Goal: Task Accomplishment & Management: Manage account settings

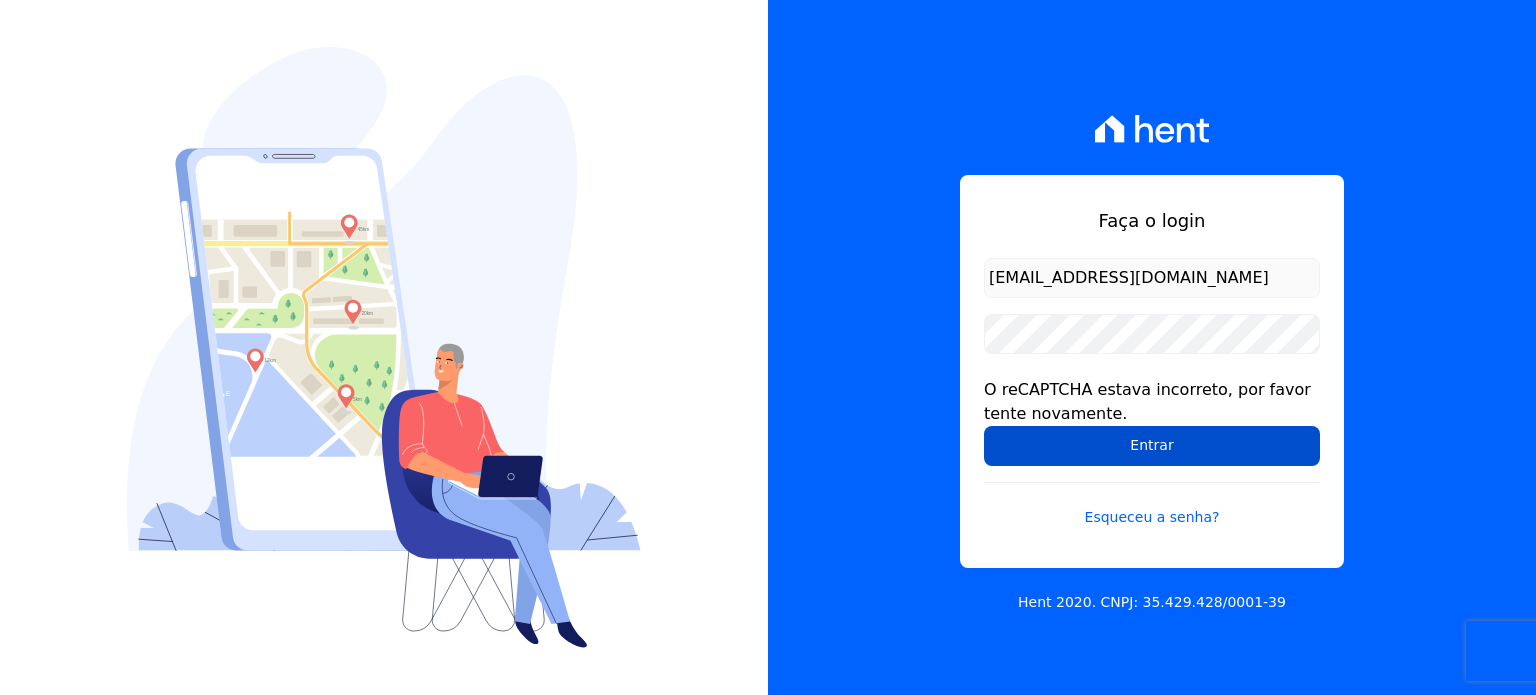
click at [1178, 439] on input "Entrar" at bounding box center [1152, 446] width 336 height 40
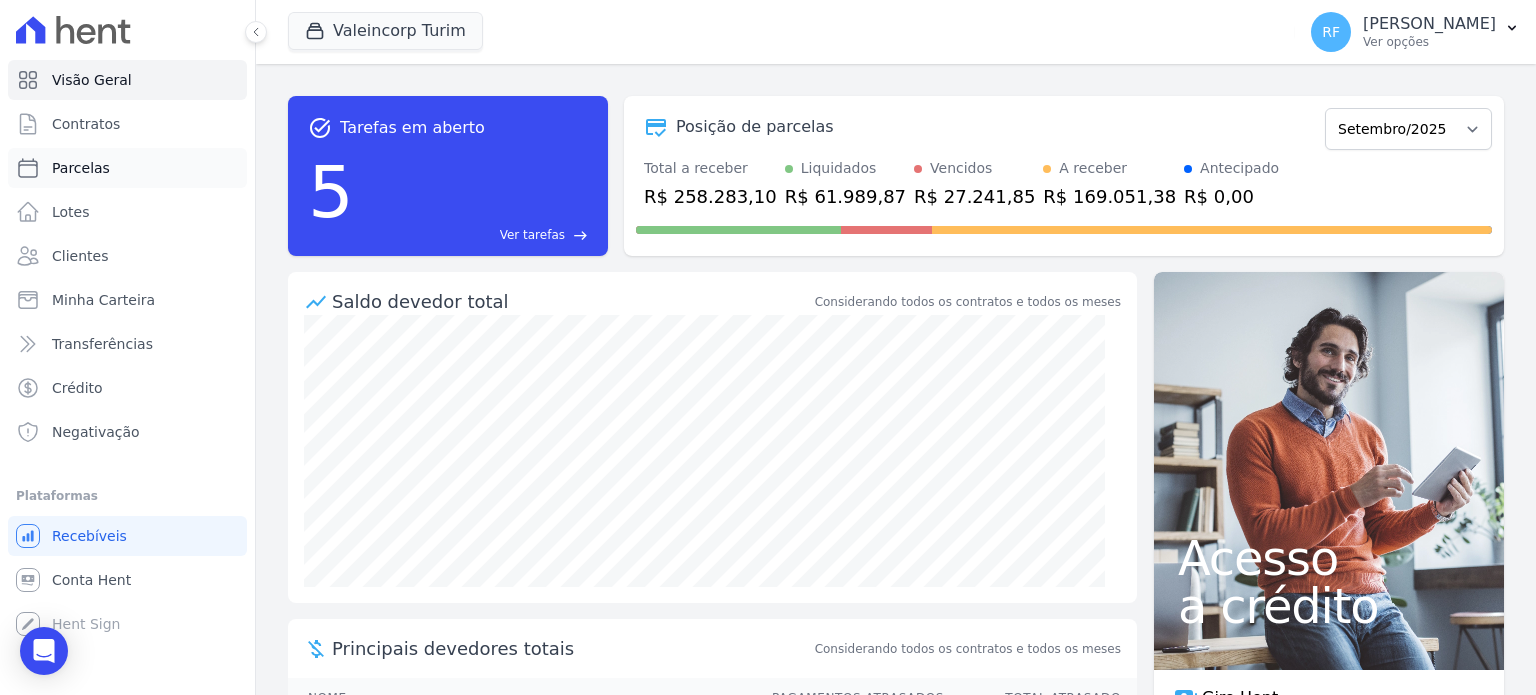
click at [137, 169] on link "Parcelas" at bounding box center [127, 168] width 239 height 40
select select
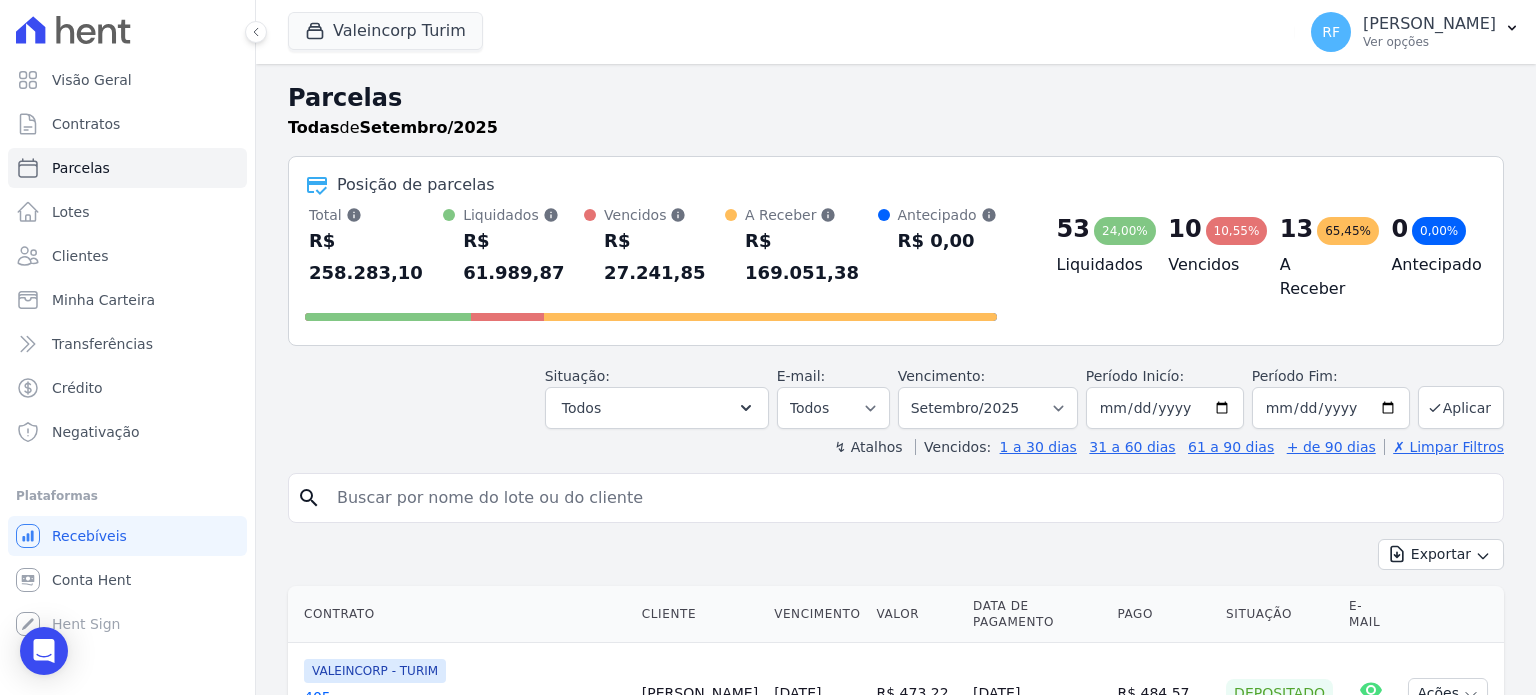
click at [601, 478] on input "search" at bounding box center [910, 498] width 1170 height 40
type input "[PERSON_NAME]"
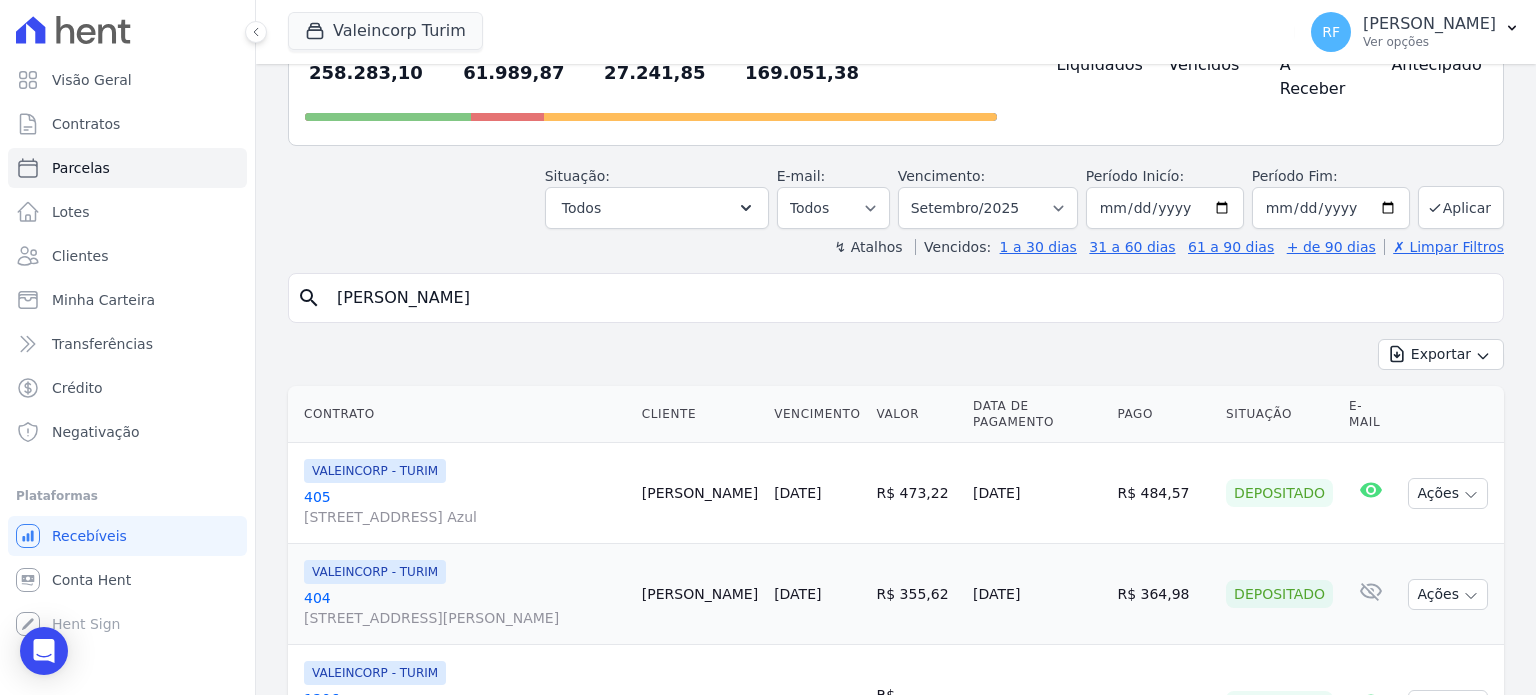
select select
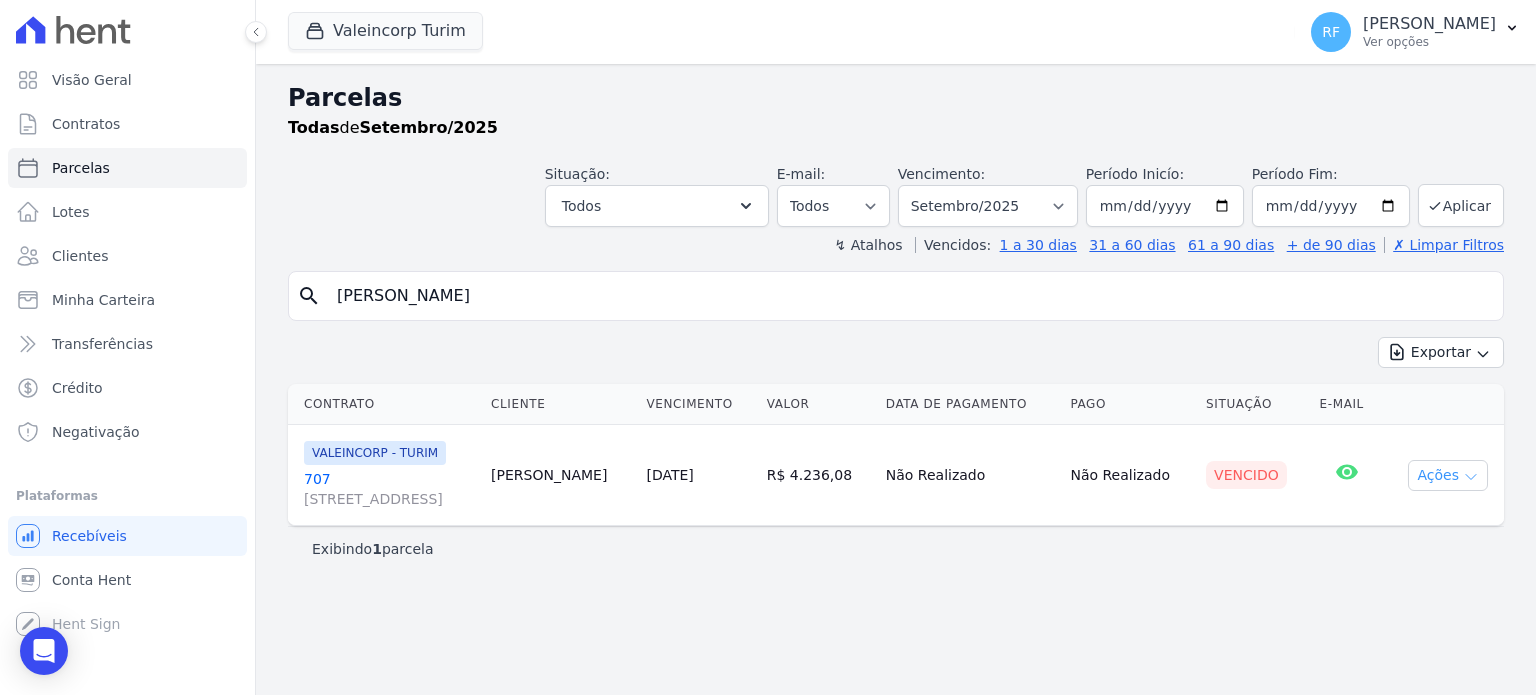
click at [1435, 483] on button "Ações" at bounding box center [1448, 475] width 80 height 31
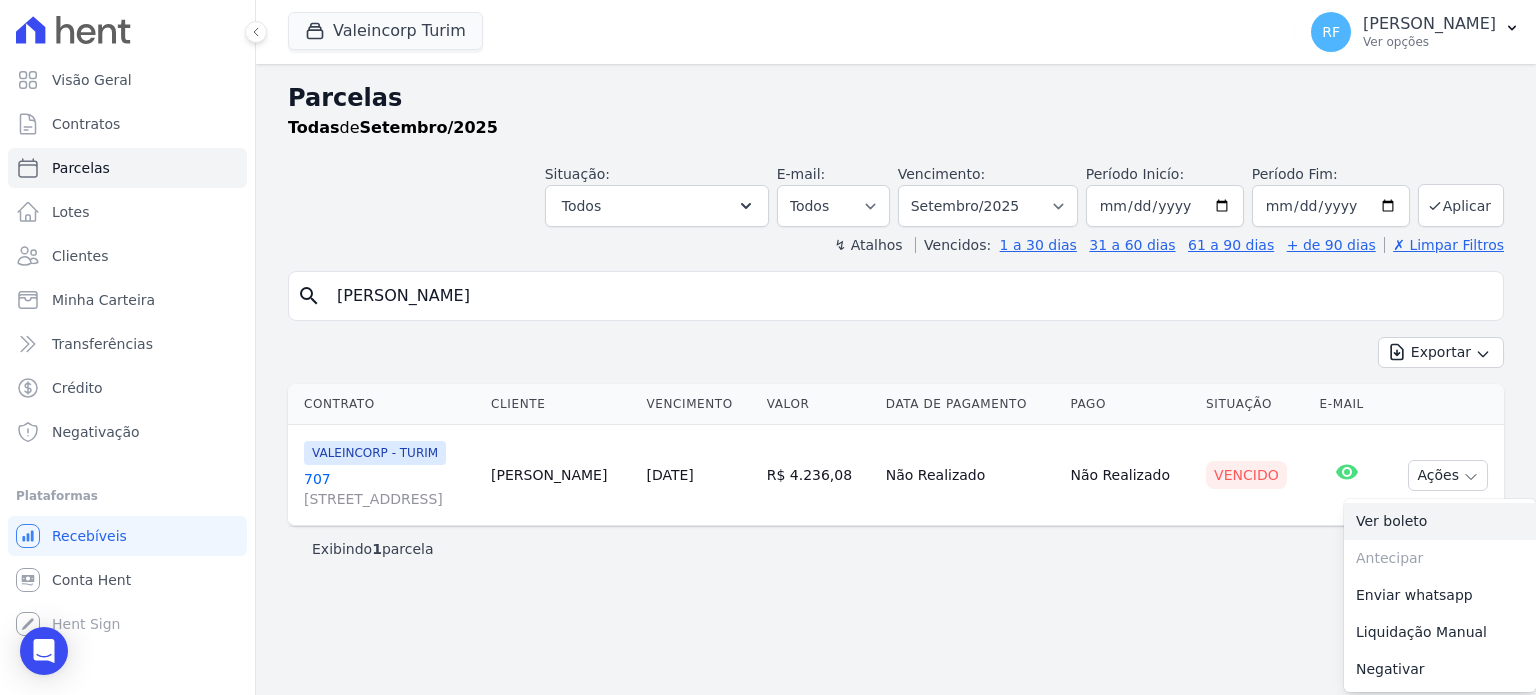
click at [1392, 524] on link "Ver boleto" at bounding box center [1440, 521] width 192 height 37
click at [423, 296] on input "[PERSON_NAME]" at bounding box center [910, 296] width 1170 height 40
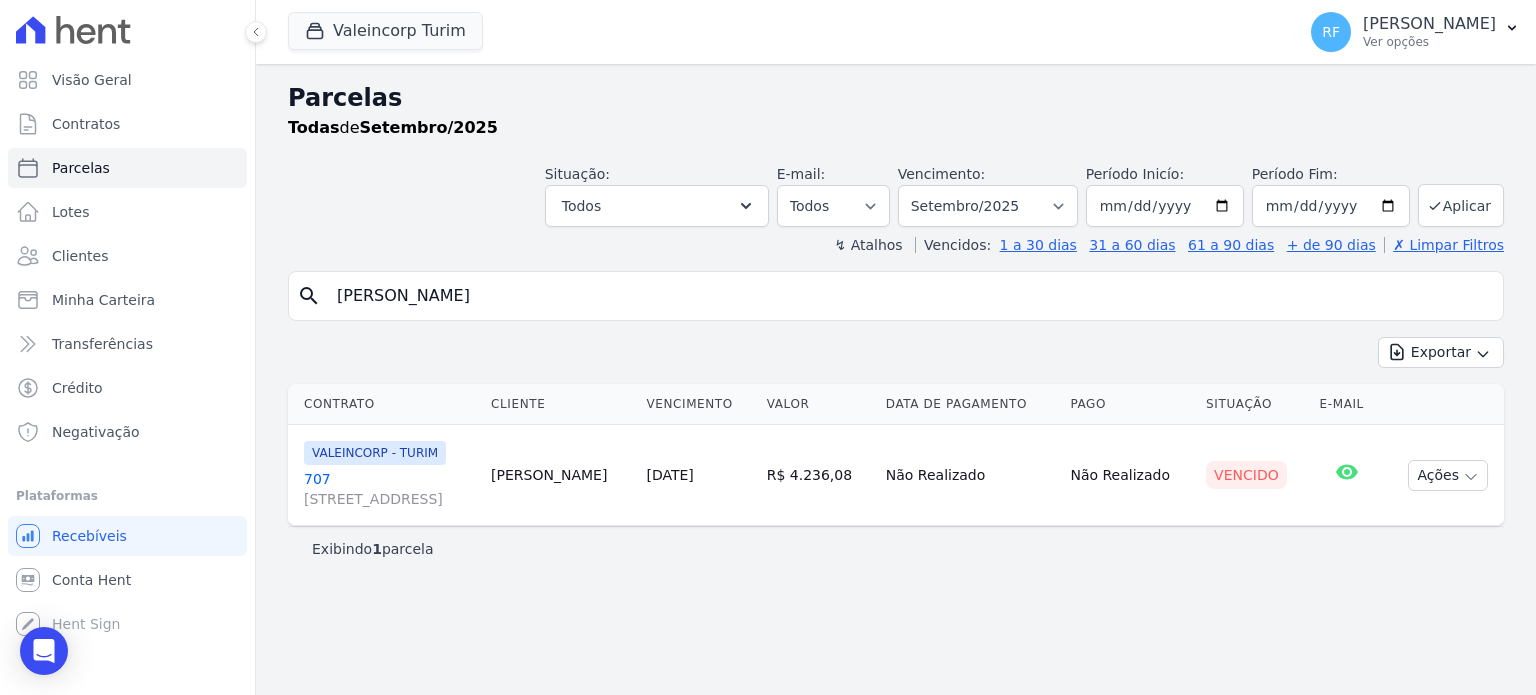
click at [423, 296] on input "[PERSON_NAME]" at bounding box center [910, 296] width 1170 height 40
type input "tais rodr"
select select
